Goal: Task Accomplishment & Management: Manage account settings

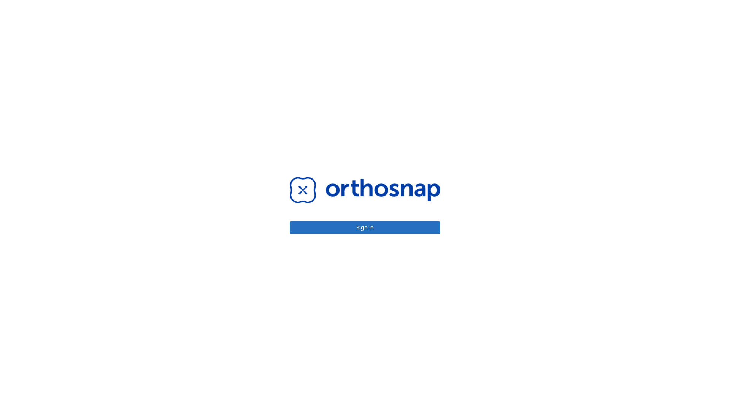
click at [365, 227] on button "Sign in" at bounding box center [365, 227] width 151 height 13
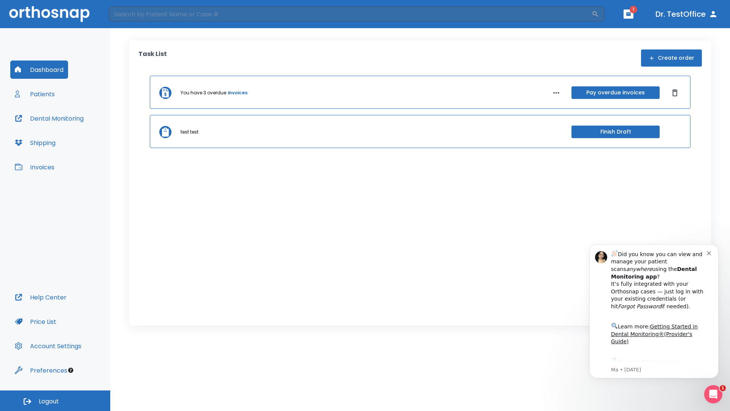
click at [55, 400] on span "Logout" at bounding box center [49, 401] width 20 height 8
